Goal: Task Accomplishment & Management: Complete application form

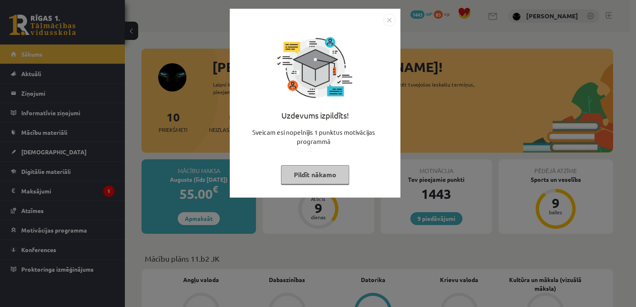
click at [303, 173] on button "Pildīt nākamo" at bounding box center [315, 174] width 68 height 19
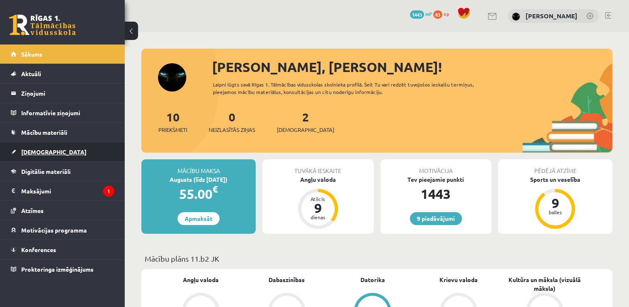
click at [58, 144] on link "[DEMOGRAPHIC_DATA]" at bounding box center [63, 151] width 104 height 19
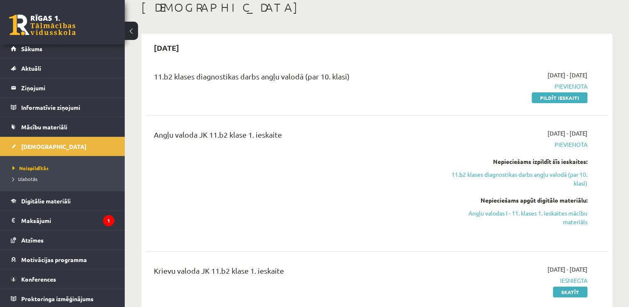
scroll to position [50, 0]
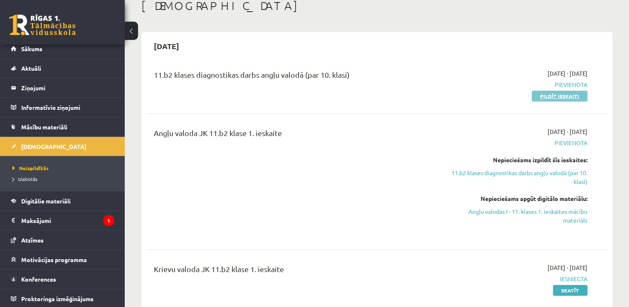
click at [559, 101] on link "Pildīt ieskaiti" at bounding box center [560, 96] width 56 height 11
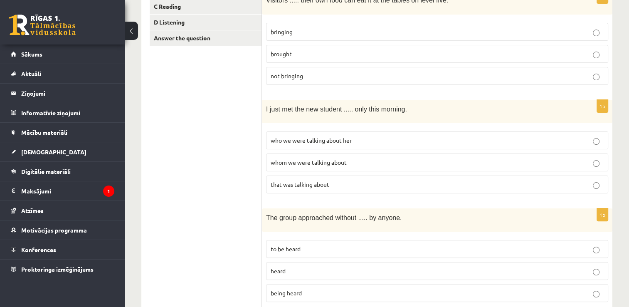
scroll to position [183, 0]
click at [297, 180] on span "that was talking about" at bounding box center [300, 182] width 59 height 7
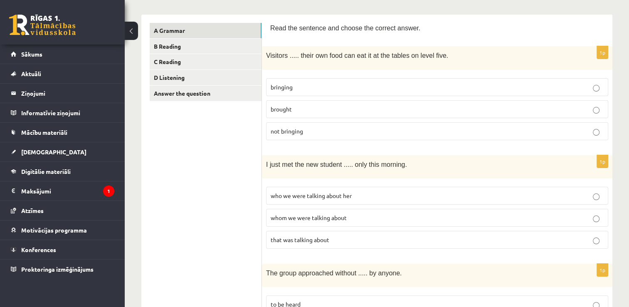
scroll to position [111, 0]
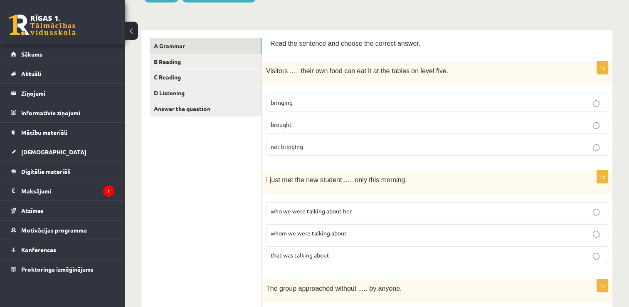
click at [521, 122] on p "brought" at bounding box center [437, 124] width 333 height 9
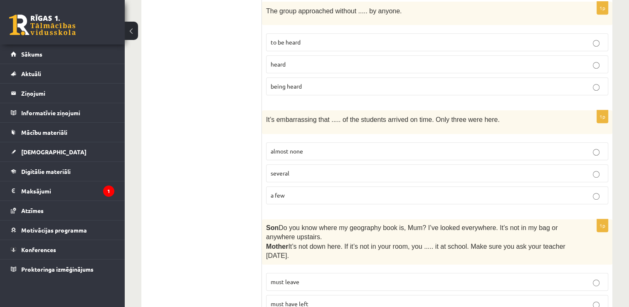
scroll to position [405, 0]
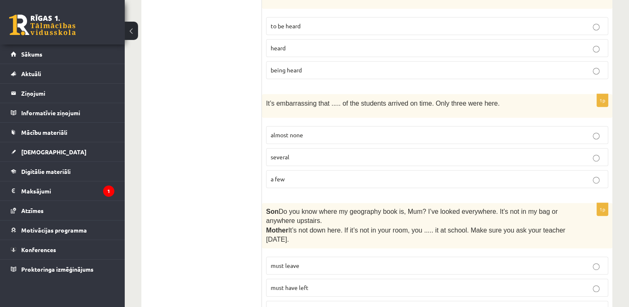
click at [478, 131] on p "almost none" at bounding box center [437, 135] width 333 height 9
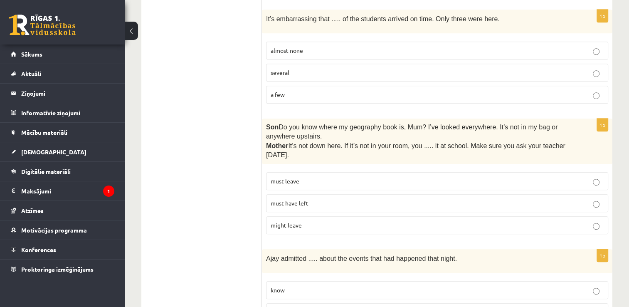
scroll to position [494, 0]
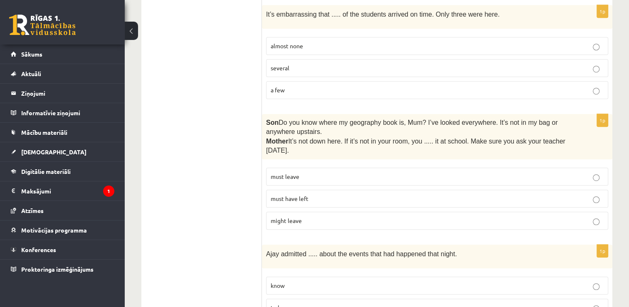
click at [531, 196] on p "must have left" at bounding box center [437, 198] width 333 height 9
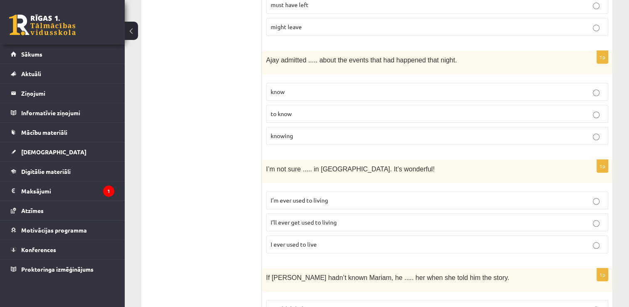
scroll to position [704, 0]
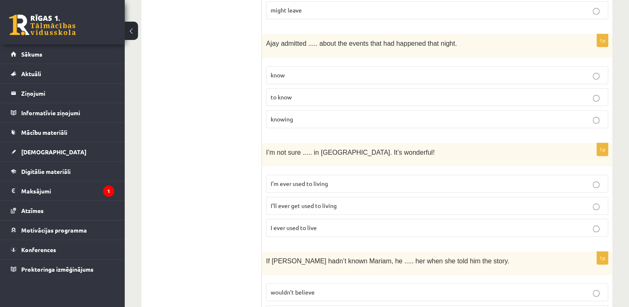
click at [460, 201] on p "I’ll ever get used to living" at bounding box center [437, 205] width 333 height 9
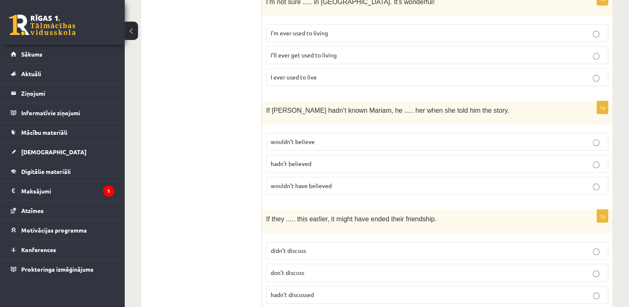
scroll to position [859, 0]
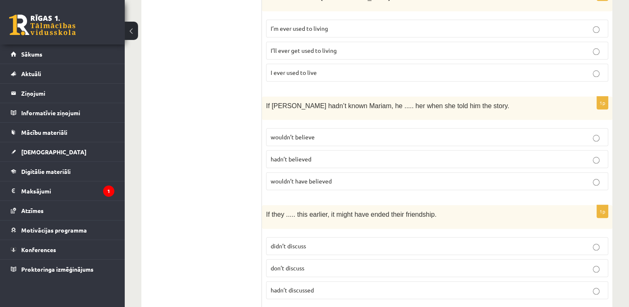
click at [551, 177] on p "wouldn’t have believed" at bounding box center [437, 181] width 333 height 9
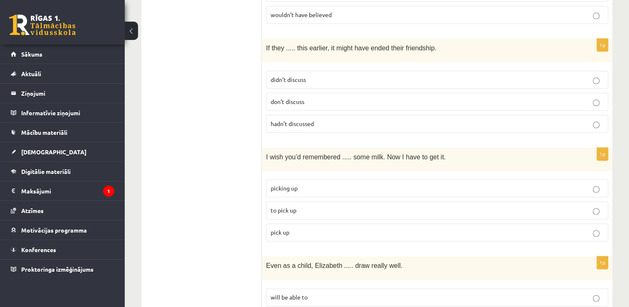
scroll to position [1042, 0]
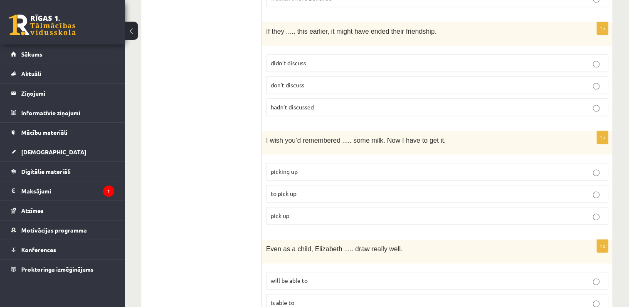
click at [552, 103] on p "hadn’t discussed" at bounding box center [437, 107] width 333 height 9
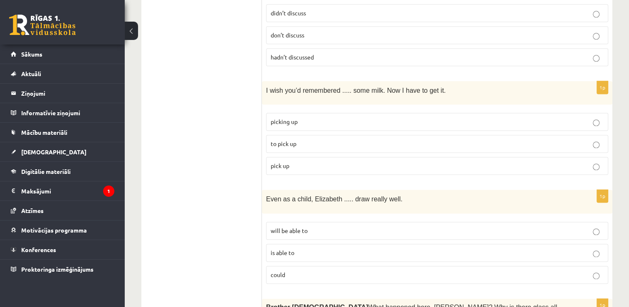
scroll to position [1109, 0]
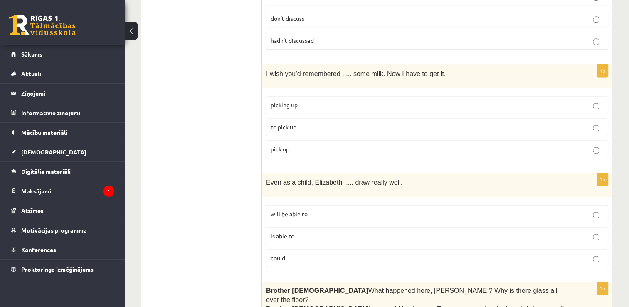
click at [516, 210] on p "will be able to" at bounding box center [437, 214] width 333 height 9
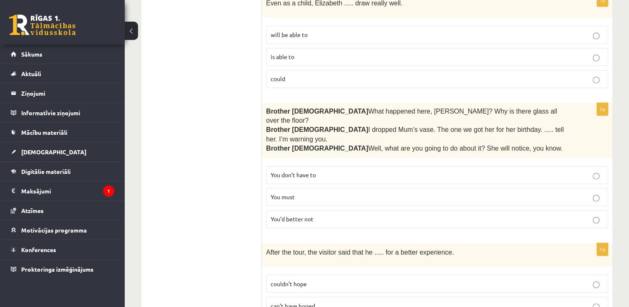
scroll to position [1281, 0]
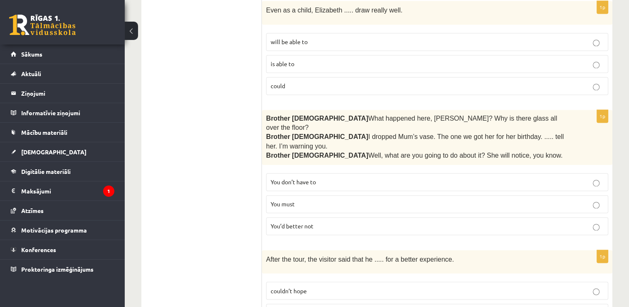
click at [494, 178] on p "You don’t have to" at bounding box center [437, 182] width 333 height 9
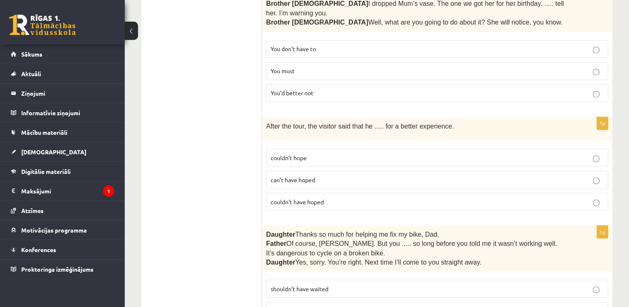
scroll to position [1431, 0]
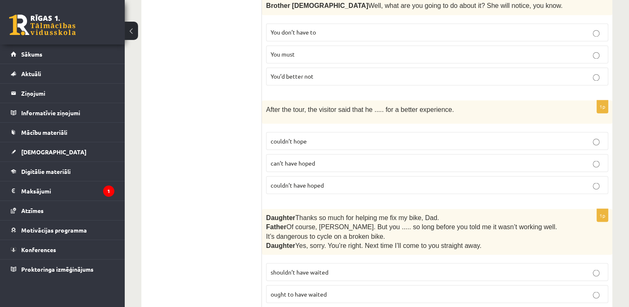
click at [395, 132] on label "couldn’t hope" at bounding box center [437, 141] width 342 height 18
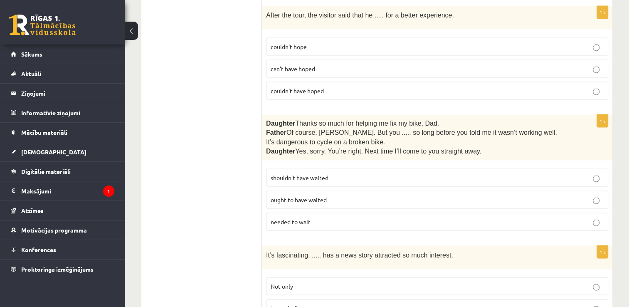
scroll to position [1575, 0]
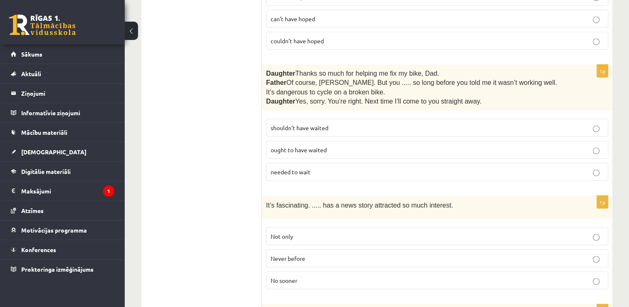
click at [514, 124] on p "shouldn’t have waited" at bounding box center [437, 128] width 333 height 9
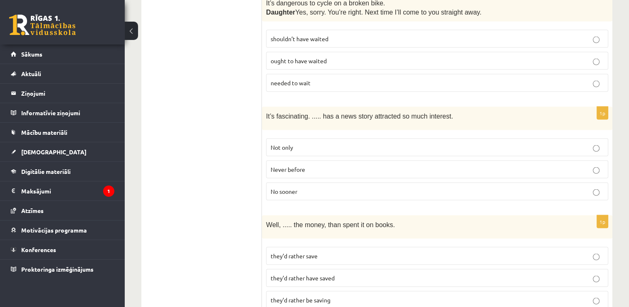
scroll to position [1691, 0]
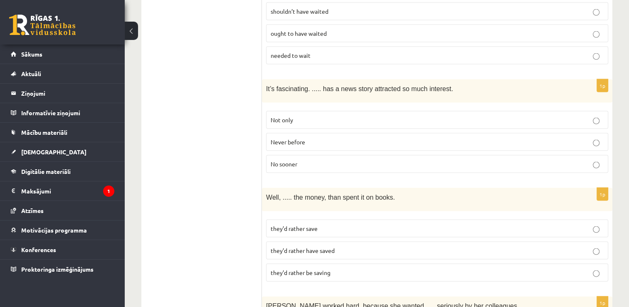
click at [496, 138] on p "Never before" at bounding box center [437, 142] width 333 height 9
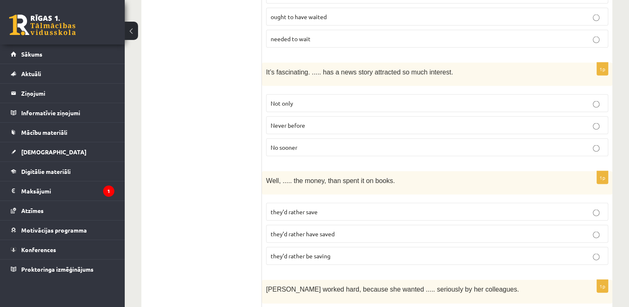
scroll to position [1780, 0]
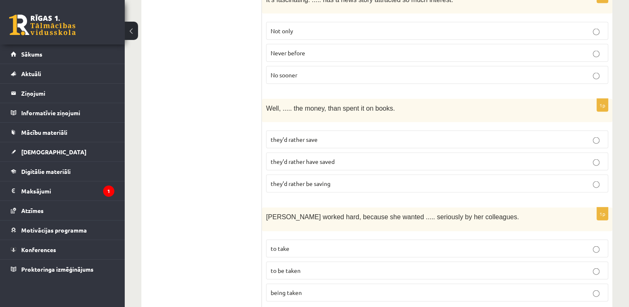
click at [441, 135] on p "they’d rather save" at bounding box center [437, 139] width 333 height 9
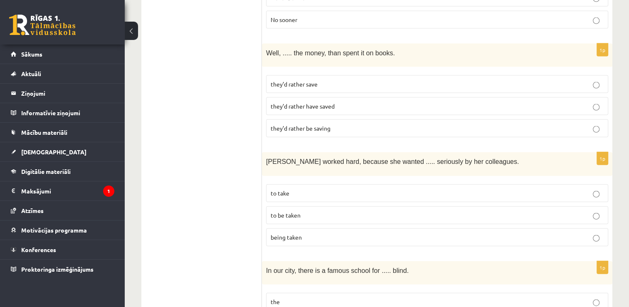
scroll to position [1913, 0]
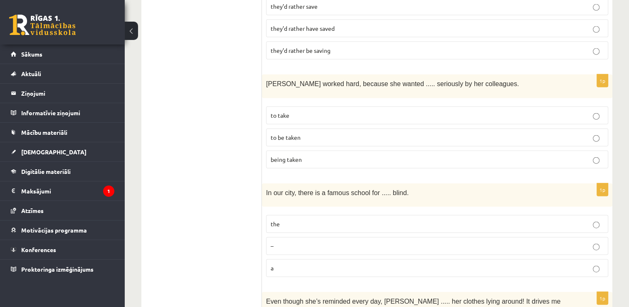
click at [453, 133] on p "to be taken" at bounding box center [437, 137] width 333 height 9
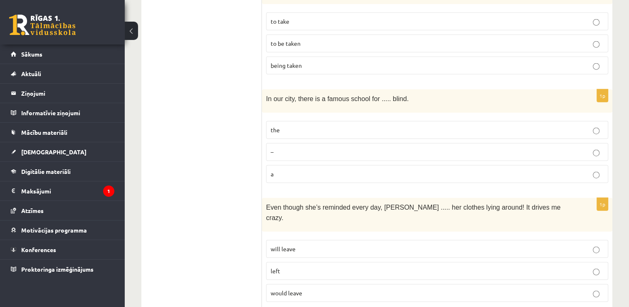
scroll to position [2046, 0]
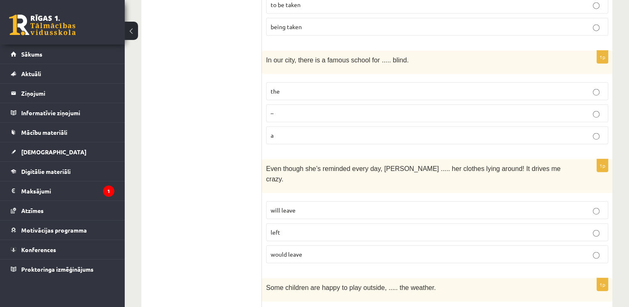
click at [336, 87] on p "the" at bounding box center [437, 91] width 333 height 9
click at [452, 228] on p "left" at bounding box center [437, 232] width 333 height 9
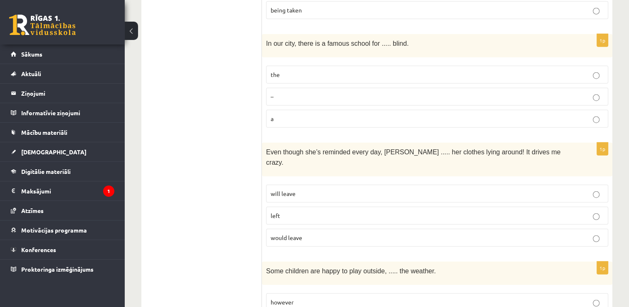
scroll to position [2091, 0]
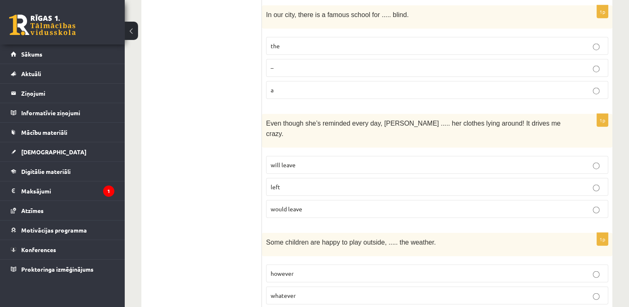
click at [374, 291] on p "whatever" at bounding box center [437, 295] width 333 height 9
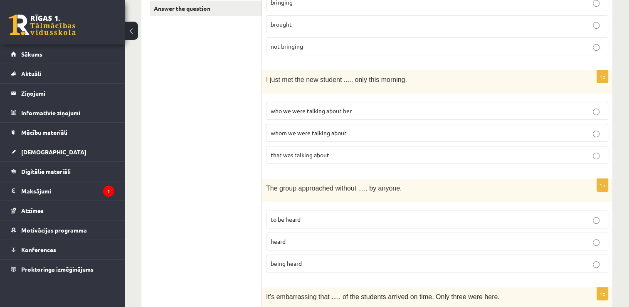
scroll to position [0, 0]
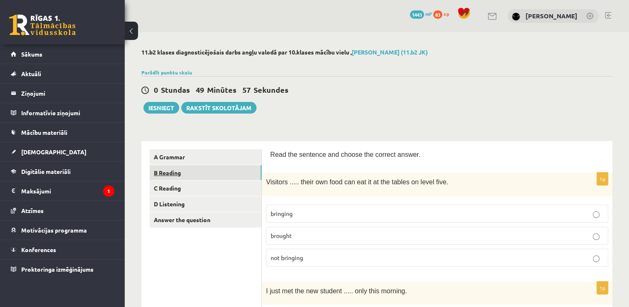
click at [166, 173] on link "B Reading" at bounding box center [206, 172] width 112 height 15
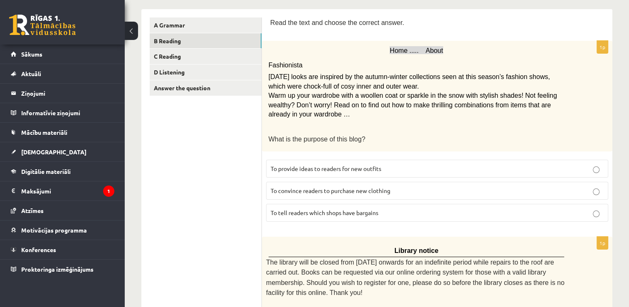
scroll to position [116, 0]
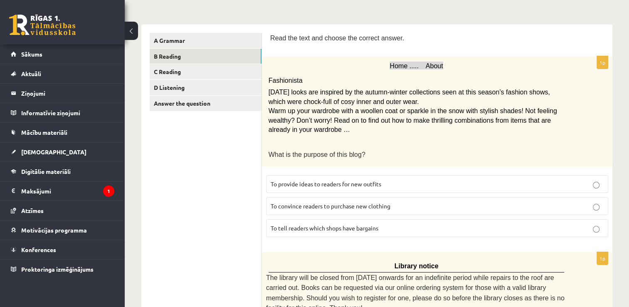
click at [420, 187] on label "To provide ideas to readers for new outfits" at bounding box center [437, 184] width 342 height 18
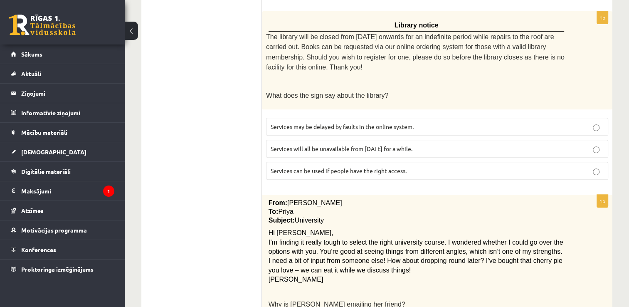
scroll to position [360, 0]
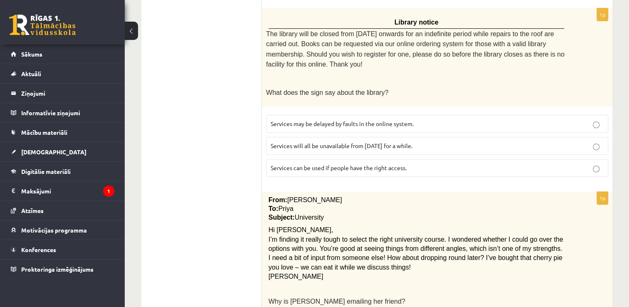
click at [581, 145] on label "Services will all be unavailable from Monday for a while." at bounding box center [437, 146] width 342 height 18
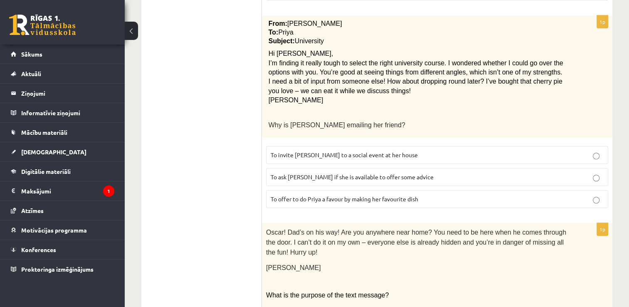
scroll to position [549, 0]
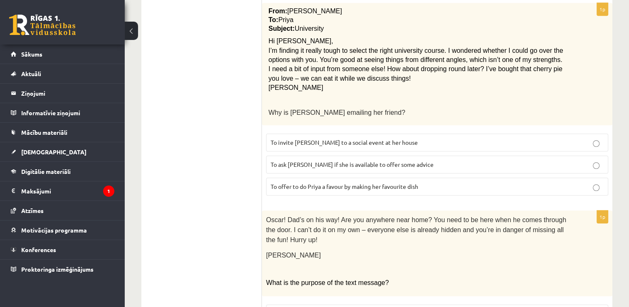
click at [529, 160] on p "To ask Priya if she is available to offer some advice" at bounding box center [437, 164] width 333 height 9
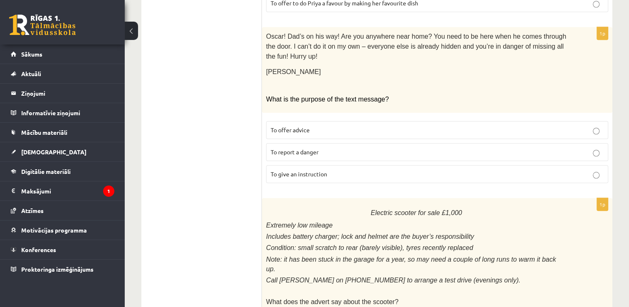
scroll to position [737, 0]
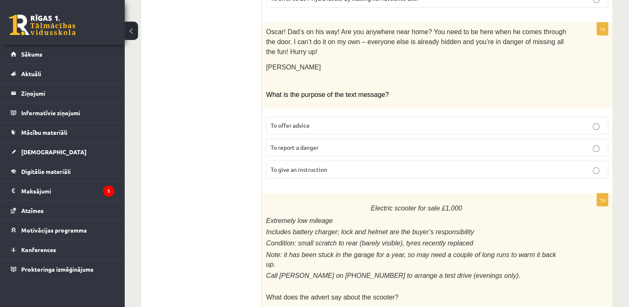
click at [429, 121] on p "To offer advice" at bounding box center [437, 125] width 333 height 9
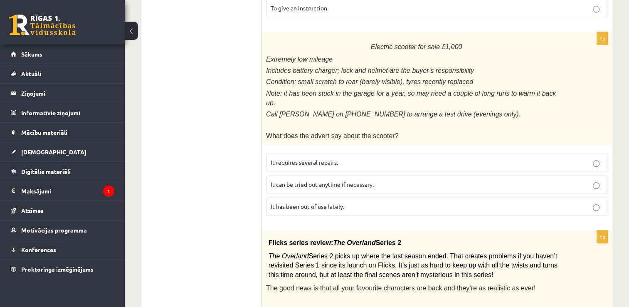
scroll to position [903, 0]
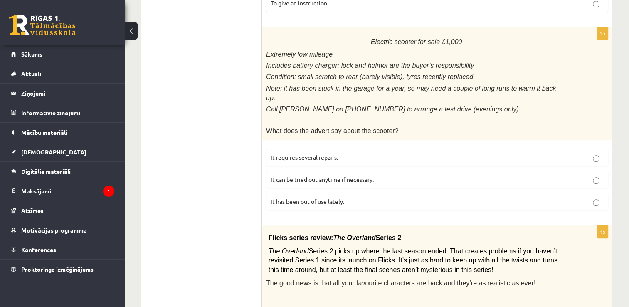
click at [356, 127] on span "What does the advert say about the scooter?" at bounding box center [332, 130] width 132 height 7
click at [356, 197] on p "It has been out of use lately." at bounding box center [437, 201] width 333 height 9
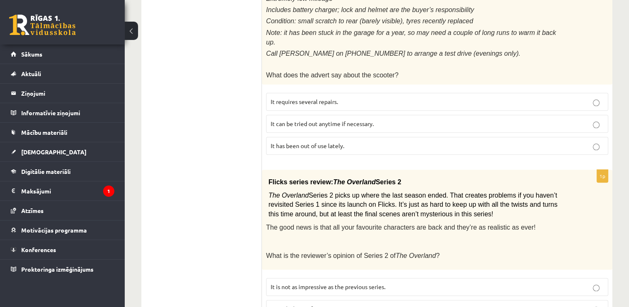
scroll to position [985, 0]
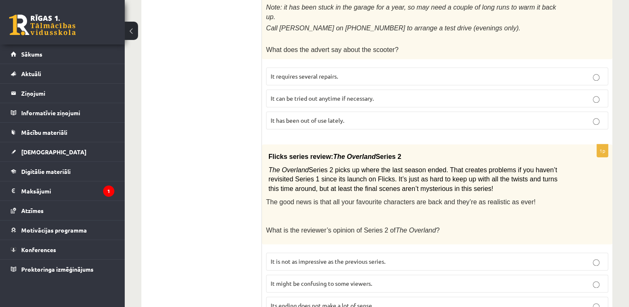
click at [424, 279] on p "It might be confusing to some viewers." at bounding box center [437, 283] width 333 height 9
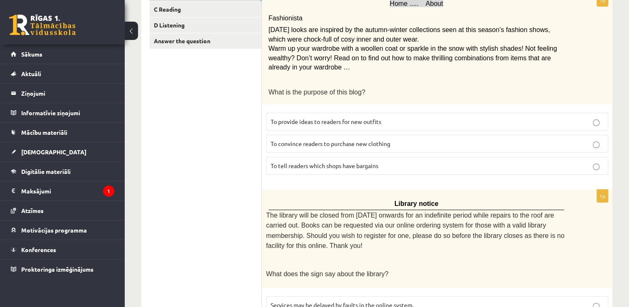
scroll to position [0, 0]
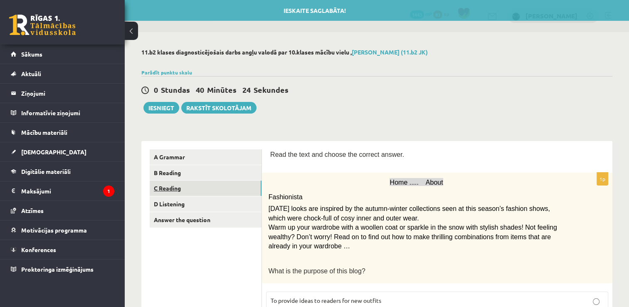
click at [173, 185] on link "C Reading" at bounding box center [206, 188] width 112 height 15
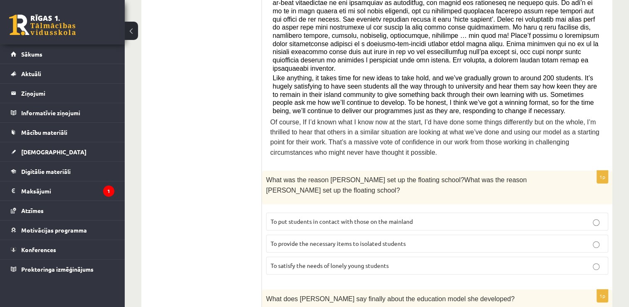
scroll to position [349, 0]
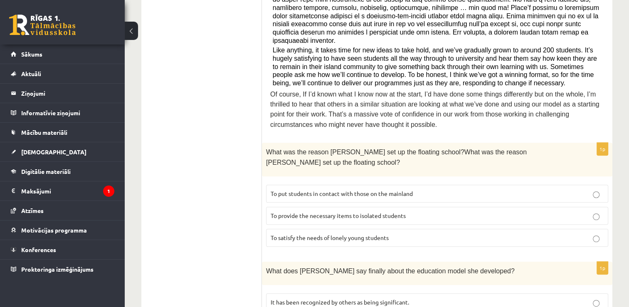
click at [566, 207] on label "To provide the necessary items to isolated students" at bounding box center [437, 216] width 342 height 18
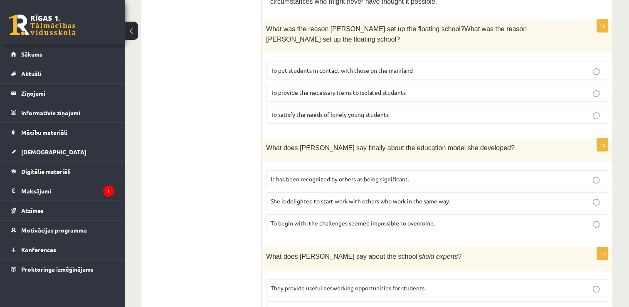
scroll to position [476, 0]
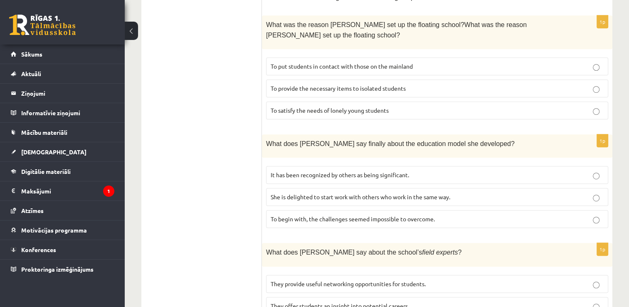
click at [549, 171] on p "It has been recognized by others as being significant." at bounding box center [437, 175] width 333 height 9
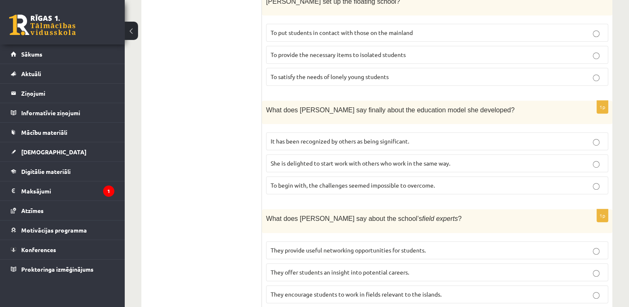
scroll to position [571, 0]
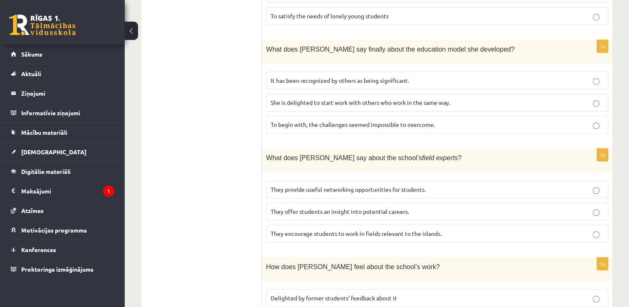
click at [555, 203] on label "They offer students an insight into potential careers." at bounding box center [437, 212] width 342 height 18
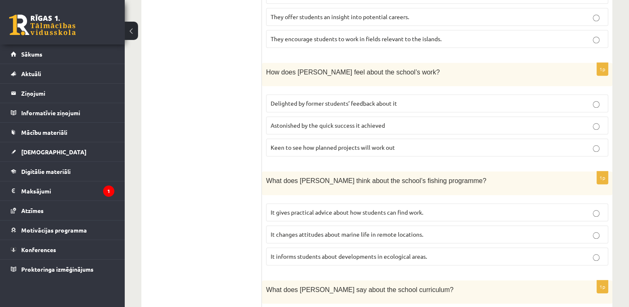
scroll to position [787, 0]
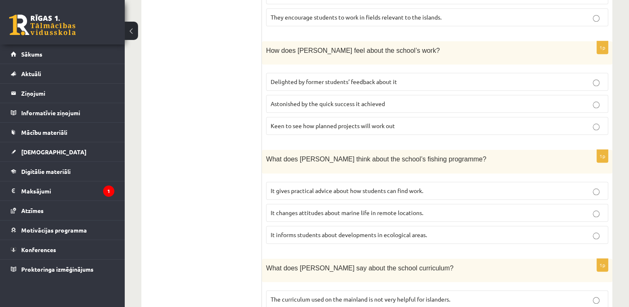
click at [389, 99] on p "Astonished by the quick success it achieved" at bounding box center [437, 103] width 333 height 9
click at [365, 209] on span "It changes attitudes about marine life in remote locations." at bounding box center [347, 212] width 153 height 7
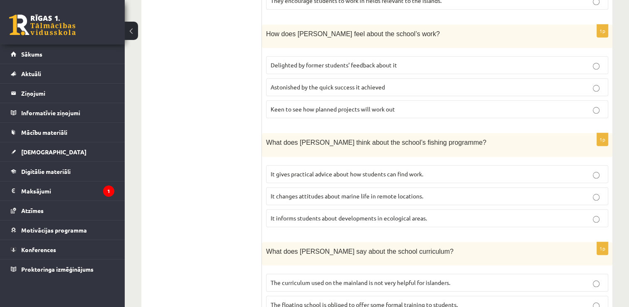
scroll to position [824, 0]
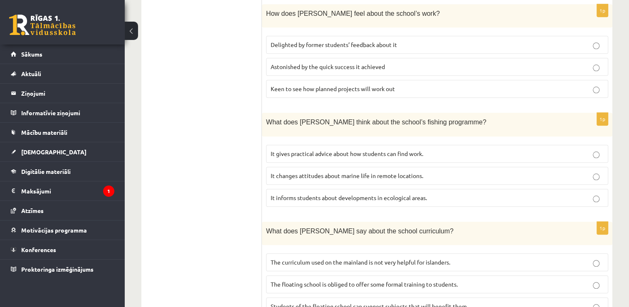
click at [461, 253] on label "The curriculum used on the mainland is not very helpful for islanders." at bounding box center [437, 262] width 342 height 18
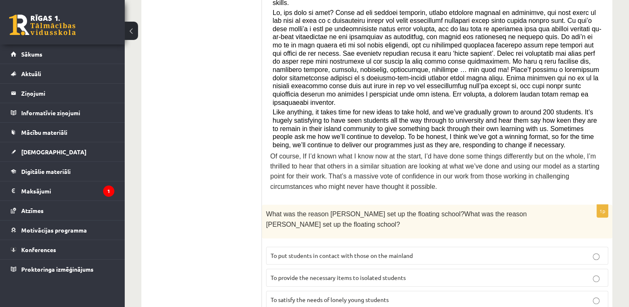
scroll to position [18, 0]
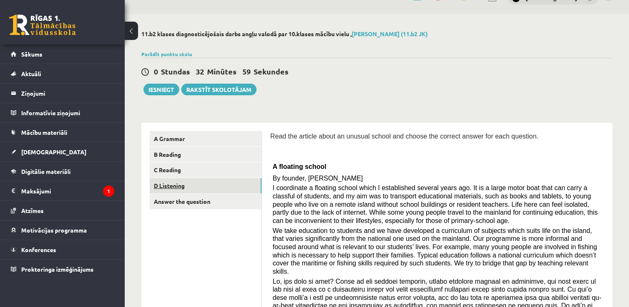
click at [197, 189] on link "D Listening" at bounding box center [206, 185] width 112 height 15
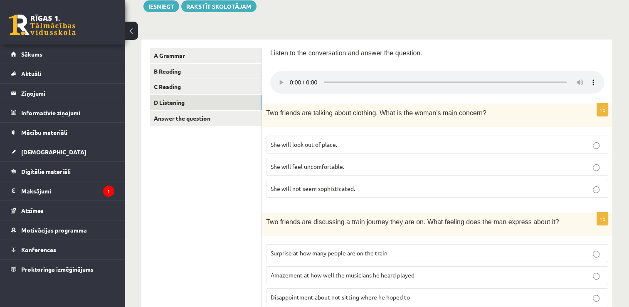
scroll to position [140, 0]
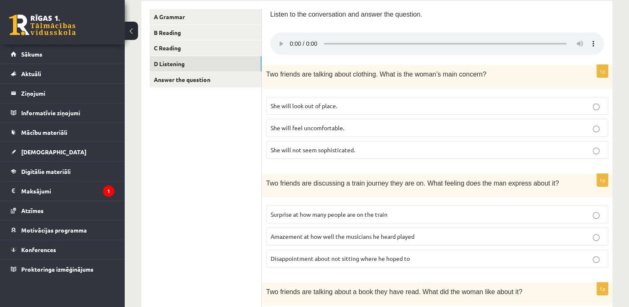
click at [334, 126] on span "She will feel uncomfortable." at bounding box center [308, 127] width 74 height 7
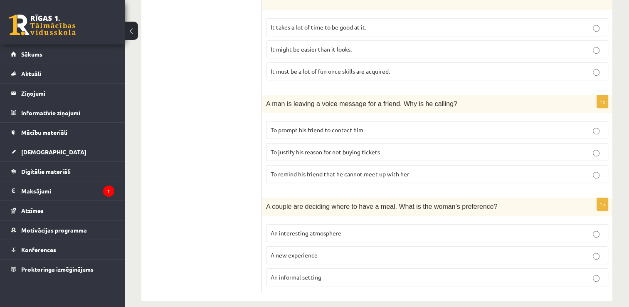
scroll to position [549, 0]
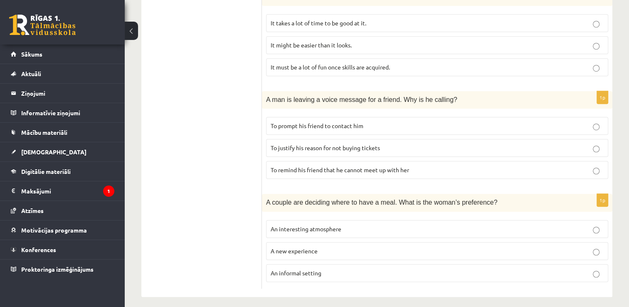
click at [381, 121] on p "To prompt his friend to contact him" at bounding box center [437, 125] width 333 height 9
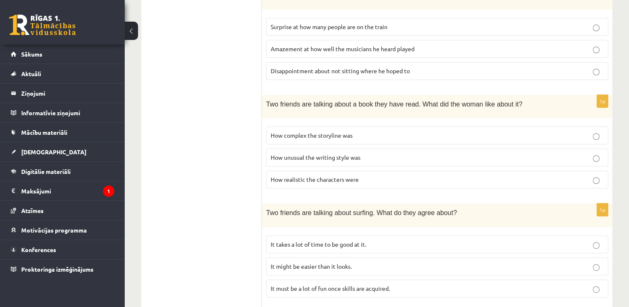
scroll to position [311, 0]
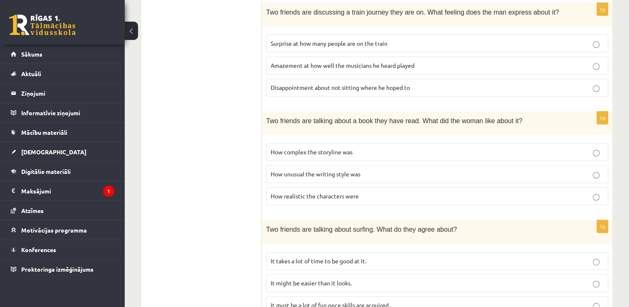
click at [469, 198] on label "How realistic the characters were" at bounding box center [437, 196] width 342 height 18
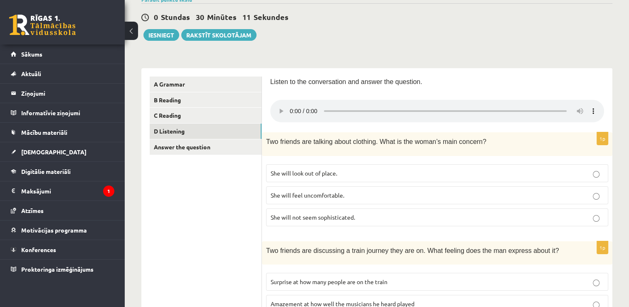
scroll to position [45, 0]
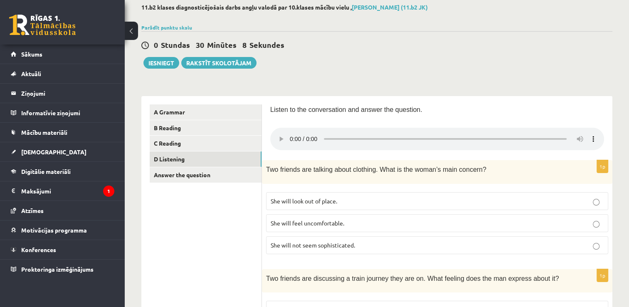
drag, startPoint x: 626, startPoint y: 299, endPoint x: 630, endPoint y: 302, distance: 4.7
click at [629, 262] on html "0 Dāvanas 1443 mP 83 xp Darja Koroļova Sākums Aktuāli Kā mācīties eSKOLĀ Kontak…" at bounding box center [314, 108] width 629 height 307
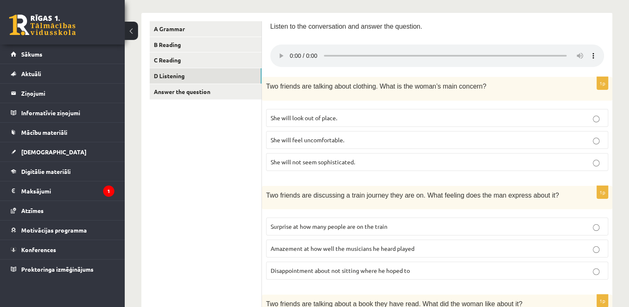
scroll to position [161, 0]
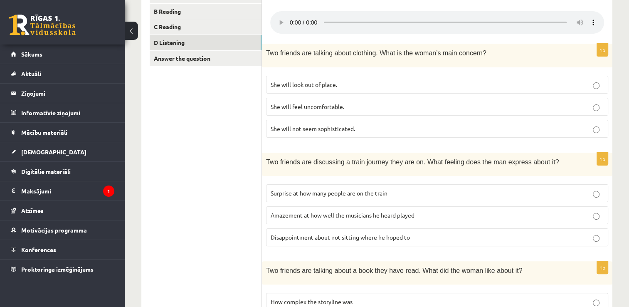
click at [501, 106] on p "She will feel uncomfortable." at bounding box center [437, 106] width 333 height 9
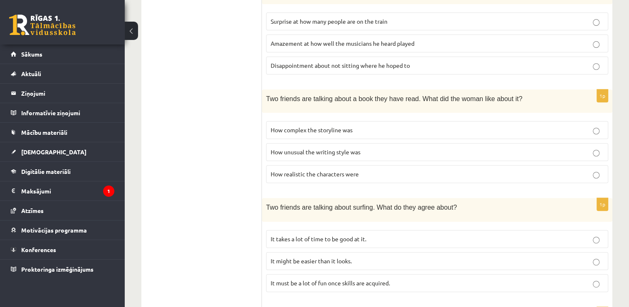
scroll to position [267, 0]
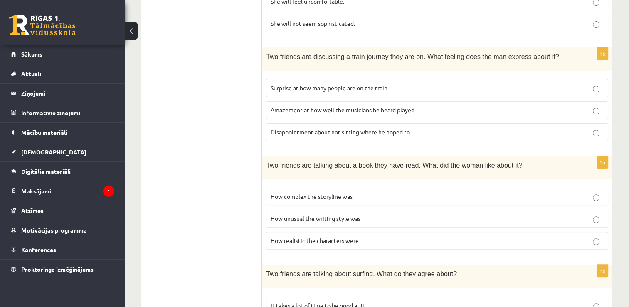
click at [512, 85] on p "Surprise at how many people are on the train" at bounding box center [437, 88] width 333 height 9
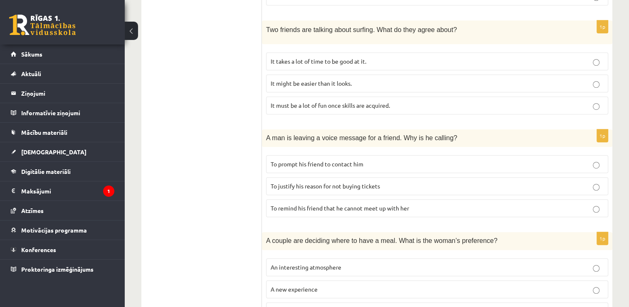
scroll to position [549, 0]
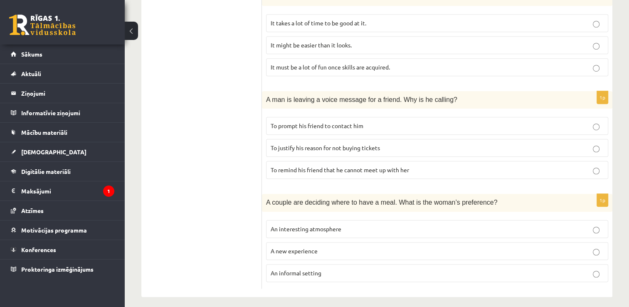
click at [521, 269] on p "An informal setting" at bounding box center [437, 273] width 333 height 9
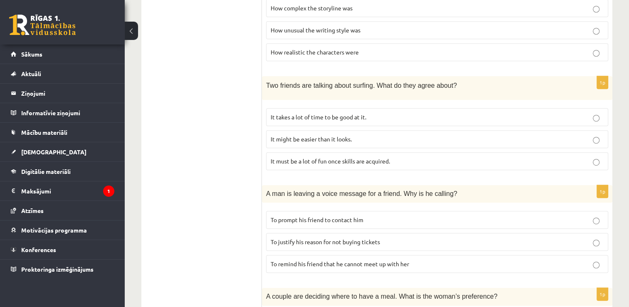
scroll to position [438, 0]
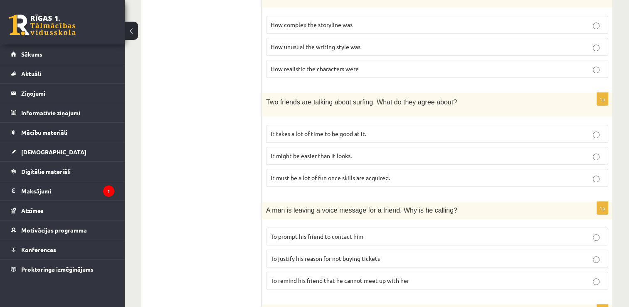
click at [514, 129] on p "It takes a lot of time to be good at it." at bounding box center [437, 133] width 333 height 9
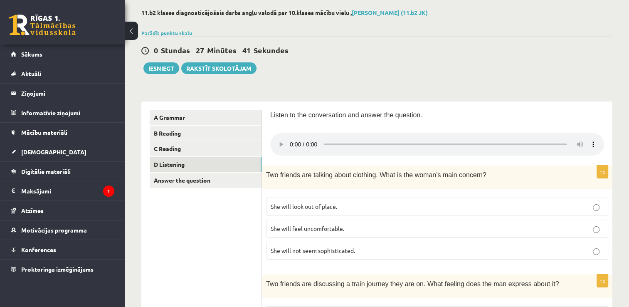
scroll to position [28, 0]
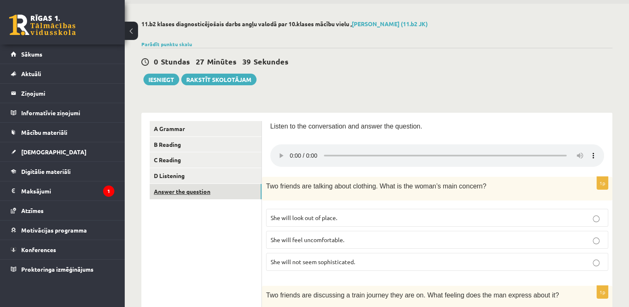
click at [196, 195] on link "Answer the question" at bounding box center [206, 191] width 112 height 15
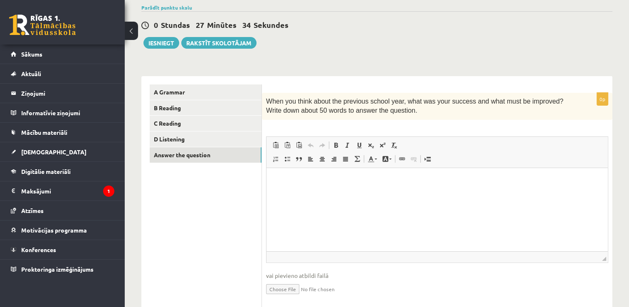
scroll to position [92, 0]
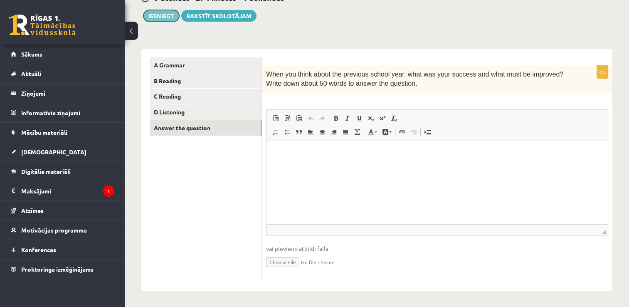
click at [160, 17] on button "Iesniegt" at bounding box center [162, 16] width 36 height 12
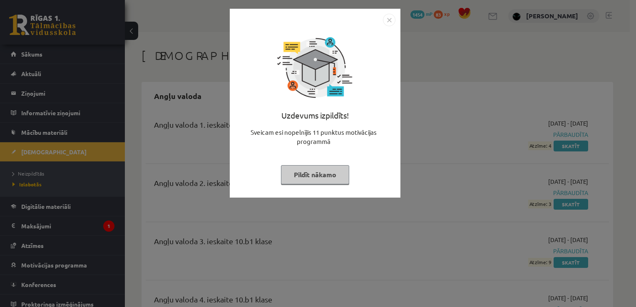
click at [297, 175] on button "Pildīt nākamo" at bounding box center [315, 174] width 68 height 19
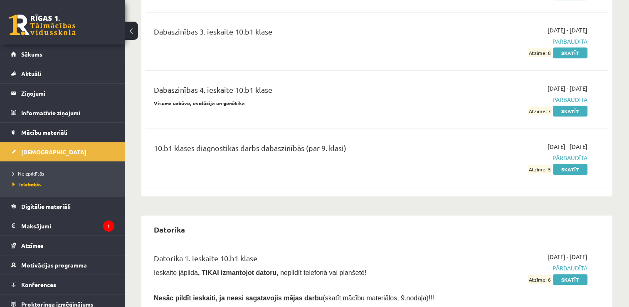
scroll to position [733, 0]
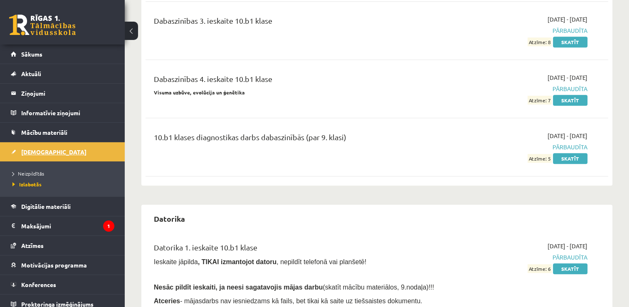
click at [46, 148] on span "[DEMOGRAPHIC_DATA]" at bounding box center [53, 151] width 65 height 7
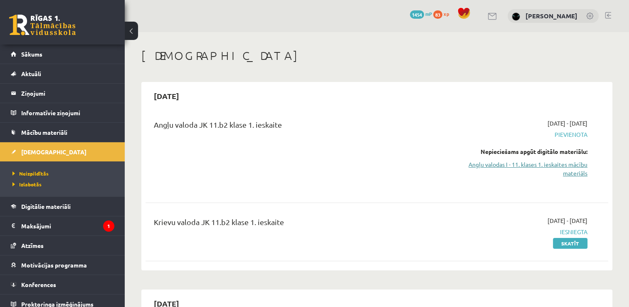
click at [540, 167] on link "Angļu valodas I - 11. klases 1. ieskaites mācību materiāls" at bounding box center [519, 168] width 136 height 17
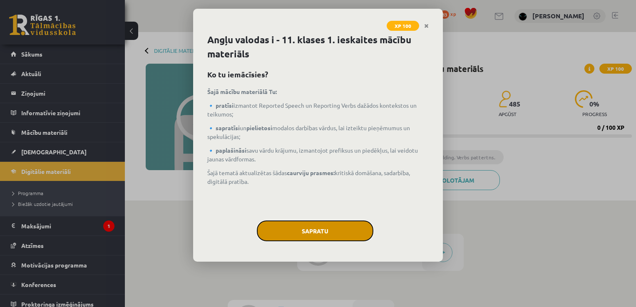
click at [291, 223] on button "Sapratu" at bounding box center [315, 230] width 116 height 21
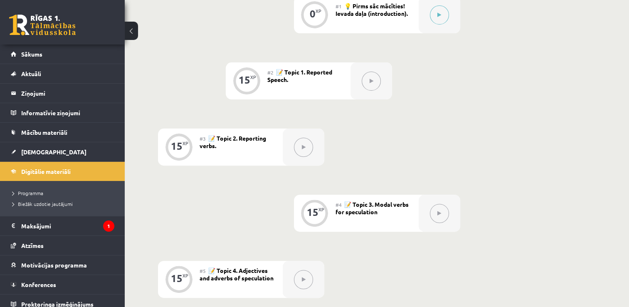
scroll to position [239, 0]
